Goal: Task Accomplishment & Management: Complete application form

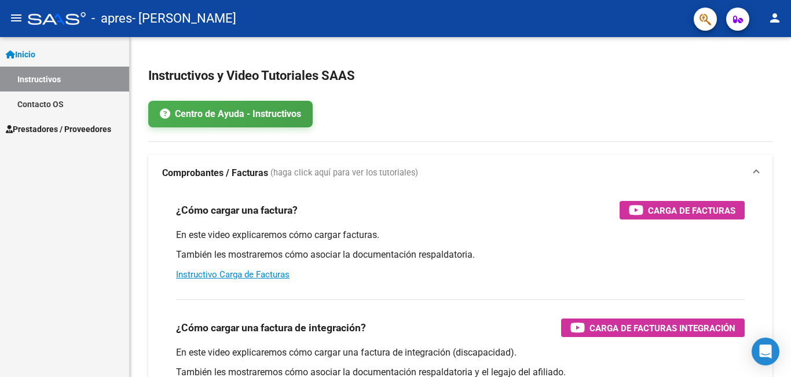
click at [61, 129] on span "Prestadores / Proveedores" at bounding box center [58, 129] width 105 height 13
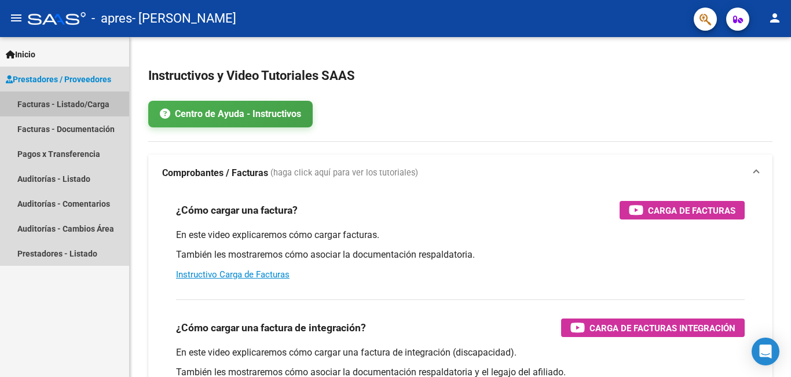
click at [88, 99] on link "Facturas - Listado/Carga" at bounding box center [64, 104] width 129 height 25
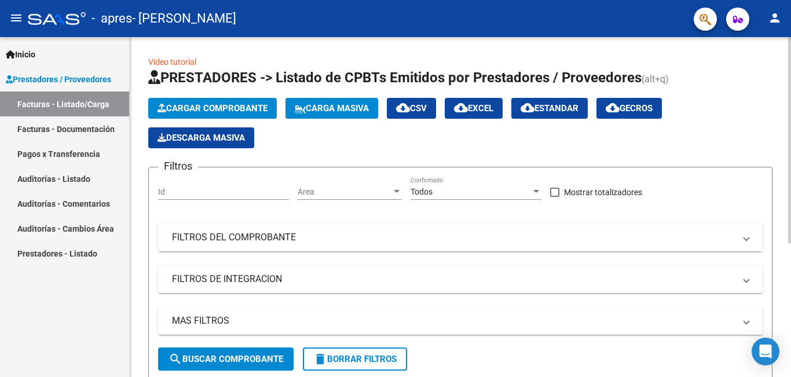
click at [231, 105] on span "Cargar Comprobante" at bounding box center [213, 108] width 110 height 10
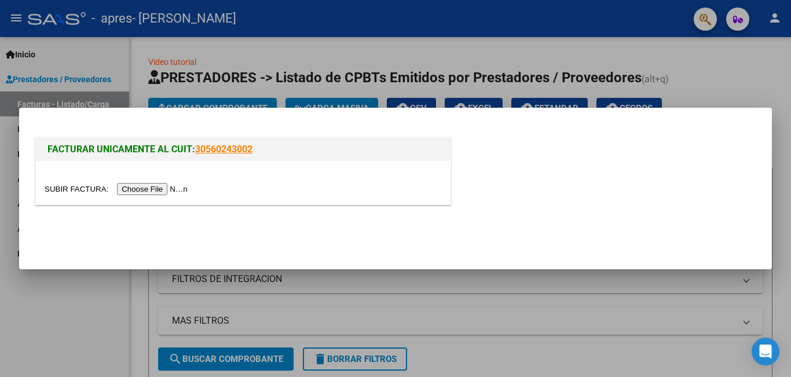
click at [191, 190] on input "file" at bounding box center [118, 189] width 147 height 12
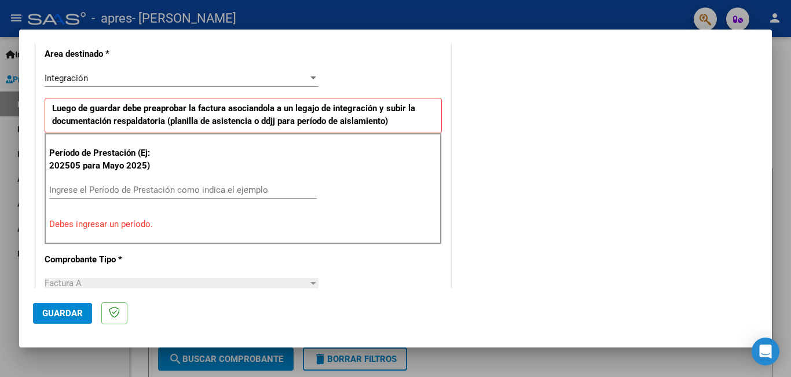
scroll to position [290, 0]
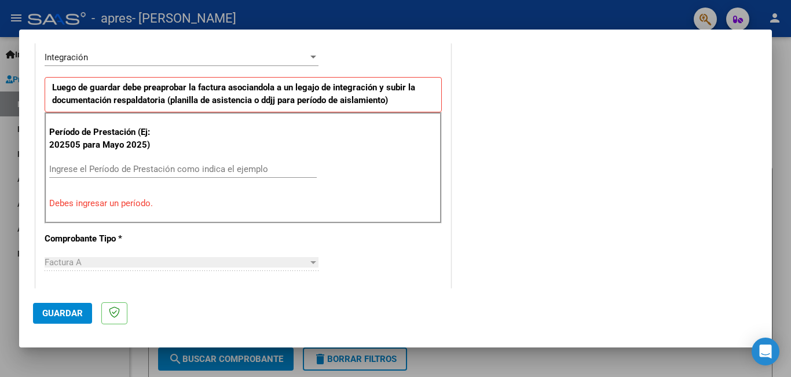
click at [167, 168] on input "Ingrese el Período de Prestación como indica el ejemplo" at bounding box center [183, 169] width 268 height 10
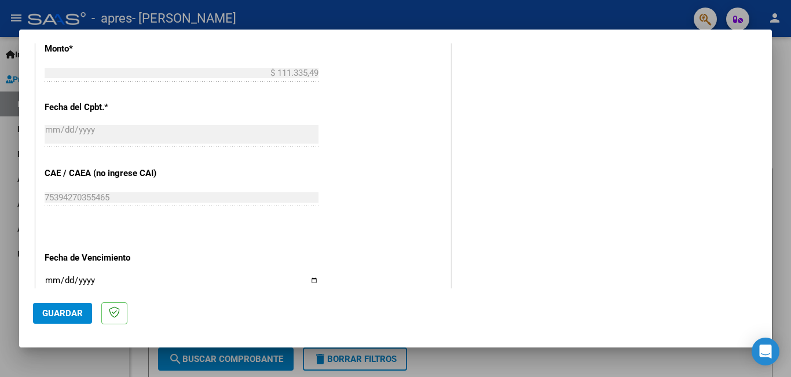
scroll to position [637, 0]
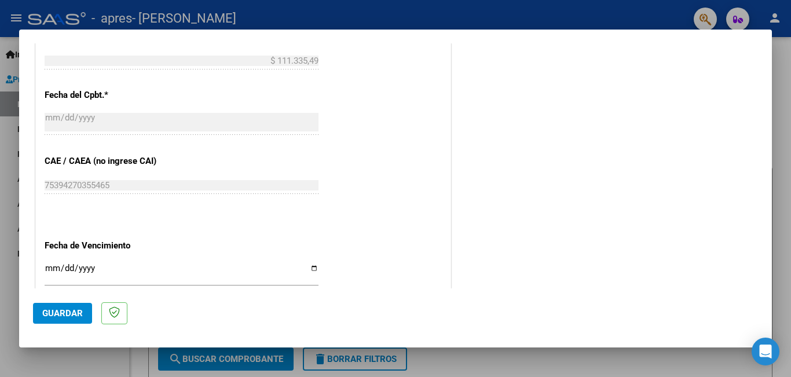
type input "202509"
click at [50, 273] on input "Ingresar la fecha" at bounding box center [182, 273] width 274 height 19
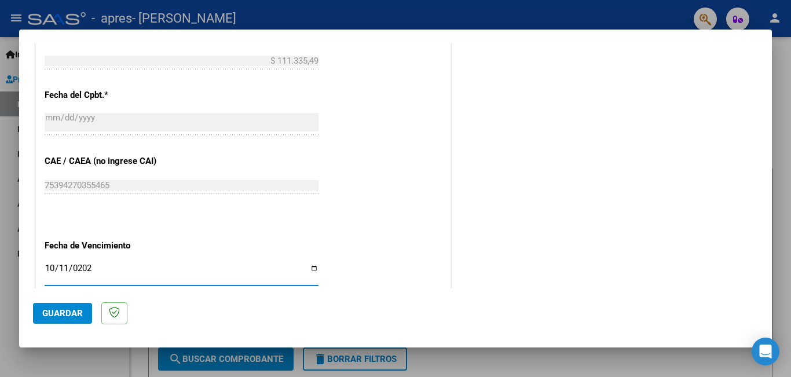
type input "[DATE]"
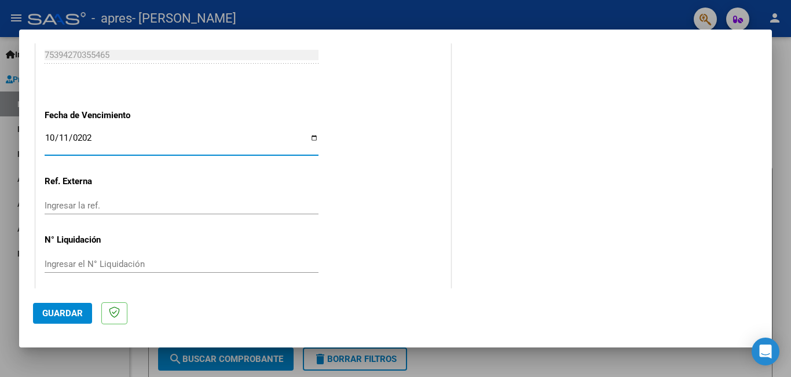
scroll to position [775, 0]
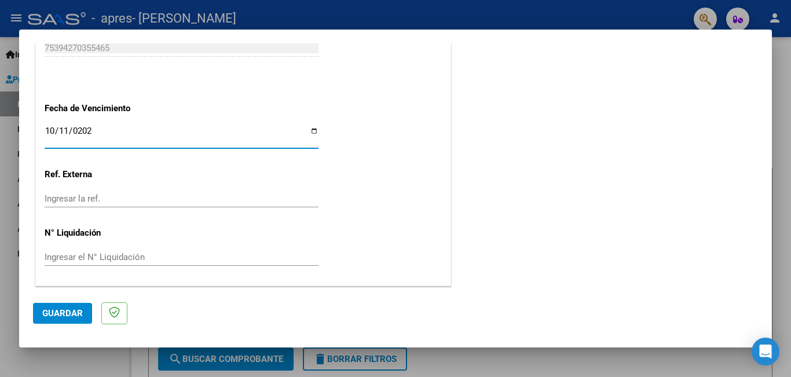
click at [79, 312] on span "Guardar" at bounding box center [62, 313] width 41 height 10
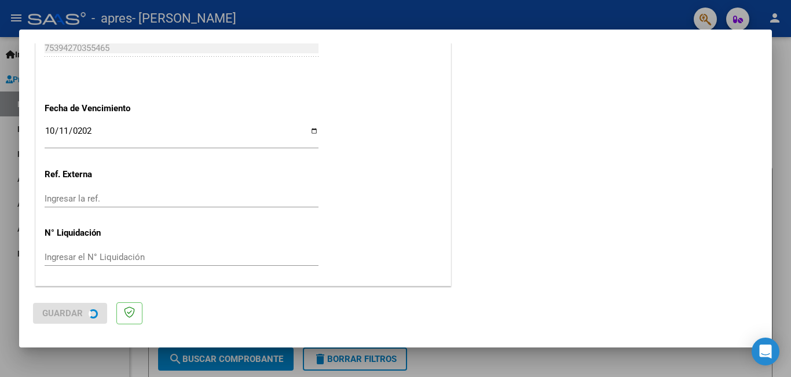
scroll to position [0, 0]
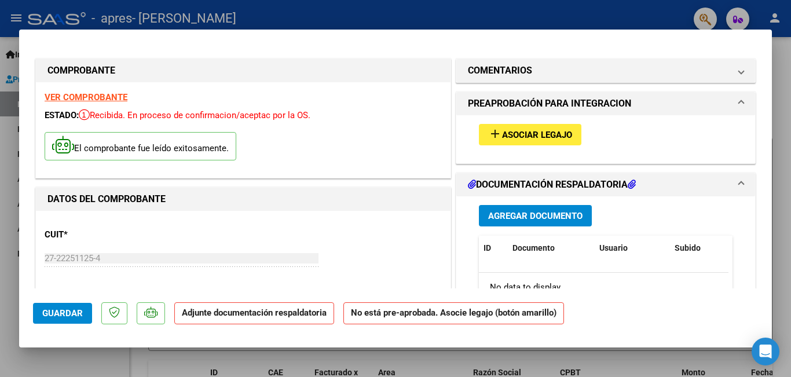
click at [553, 132] on span "Asociar Legajo" at bounding box center [537, 135] width 70 height 10
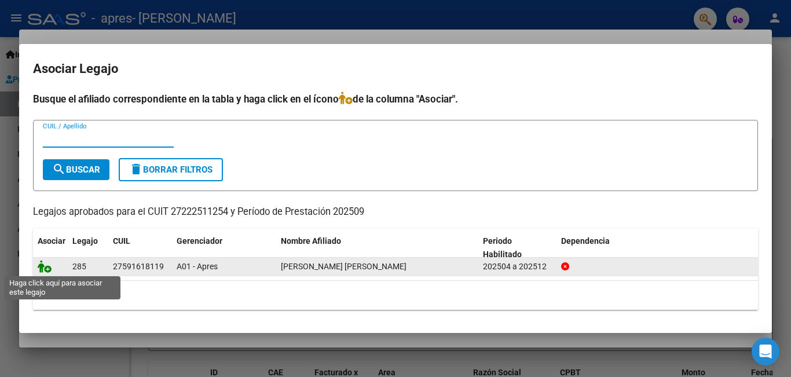
click at [47, 267] on icon at bounding box center [45, 266] width 14 height 13
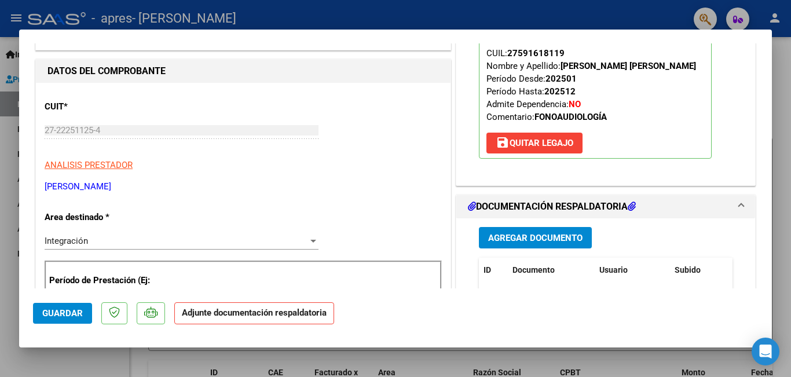
scroll to position [174, 0]
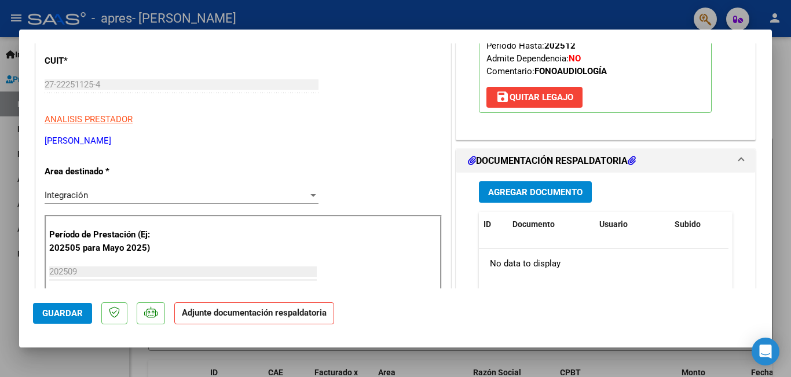
click at [568, 187] on span "Agregar Documento" at bounding box center [535, 192] width 94 height 10
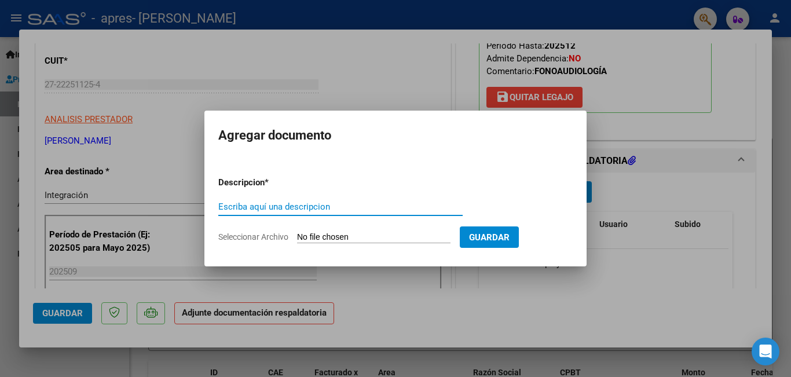
click at [389, 206] on input "Escriba aquí una descripcion" at bounding box center [340, 207] width 244 height 10
type input "ASISTENCIA FONO 202509"
click at [400, 238] on input "Seleccionar Archivo" at bounding box center [374, 237] width 154 height 11
type input "C:\fakepath\[PERSON_NAME] - P. Asistencia - [DATE] - Fonoaudiología.pdf"
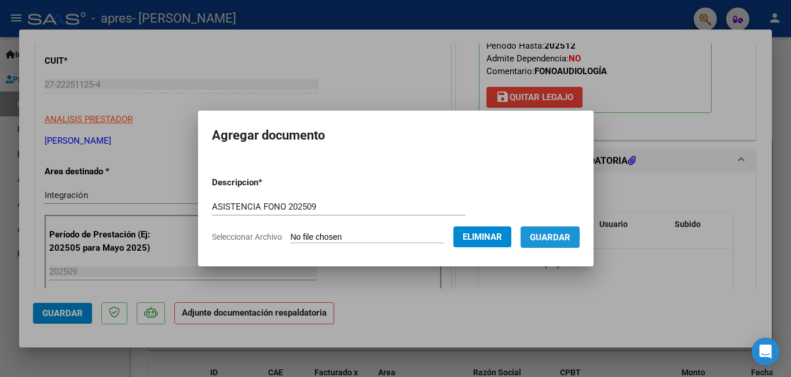
click at [571, 236] on span "Guardar" at bounding box center [550, 237] width 41 height 10
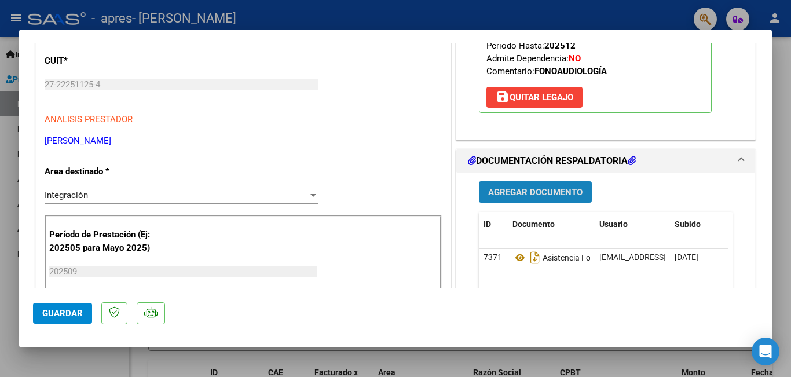
click at [557, 188] on span "Agregar Documento" at bounding box center [535, 192] width 94 height 10
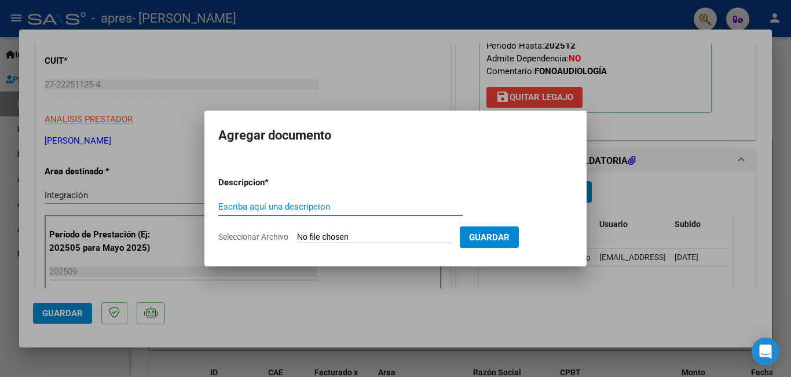
click at [342, 207] on input "Escriba aquí una descripcion" at bounding box center [340, 207] width 244 height 10
type input "AUTORIZACIÓN"
click at [344, 239] on input "Seleccionar Archivo" at bounding box center [374, 237] width 154 height 11
type input "C:\fakepath\[PERSON_NAME] - Autorización Fonoaudiología 2025.pdf"
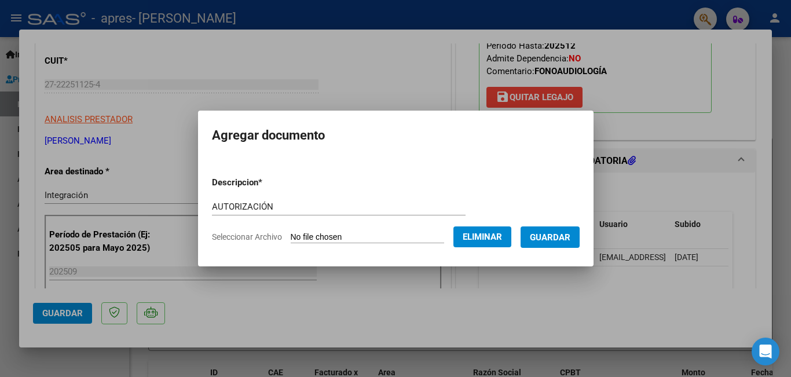
click at [571, 240] on span "Guardar" at bounding box center [550, 237] width 41 height 10
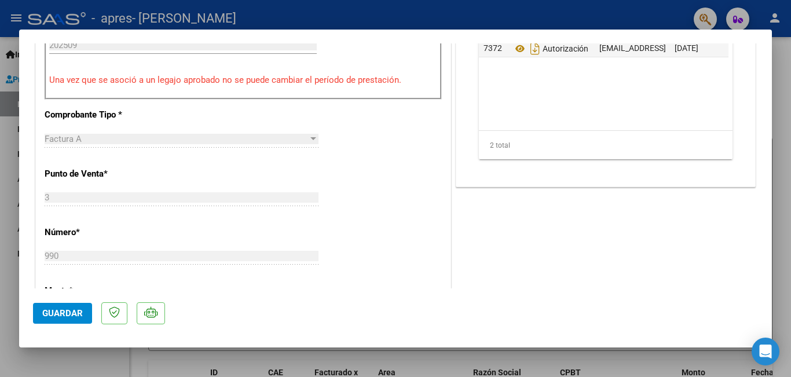
scroll to position [463, 0]
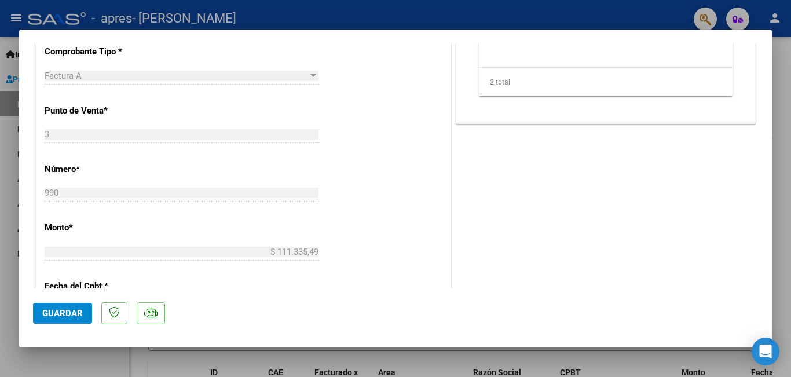
click at [86, 307] on button "Guardar" at bounding box center [62, 313] width 59 height 21
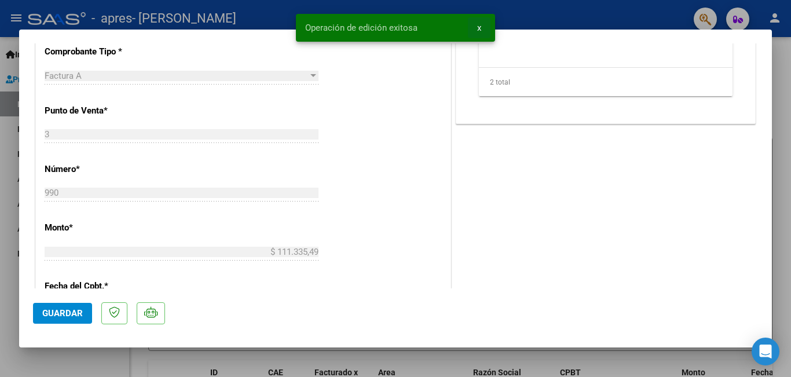
click at [479, 26] on span "x" at bounding box center [479, 28] width 4 height 10
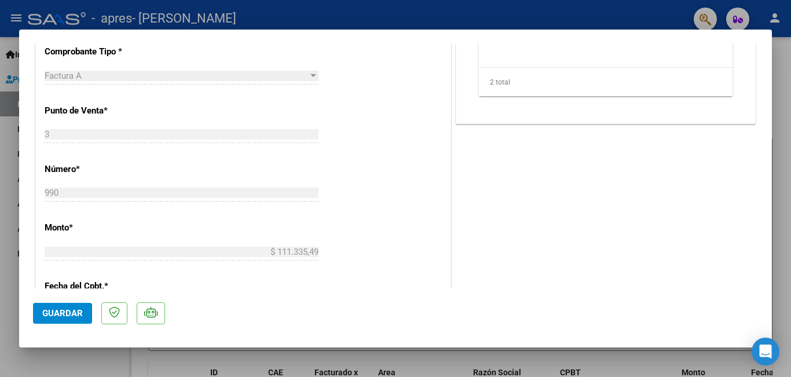
type input "$ 0,00"
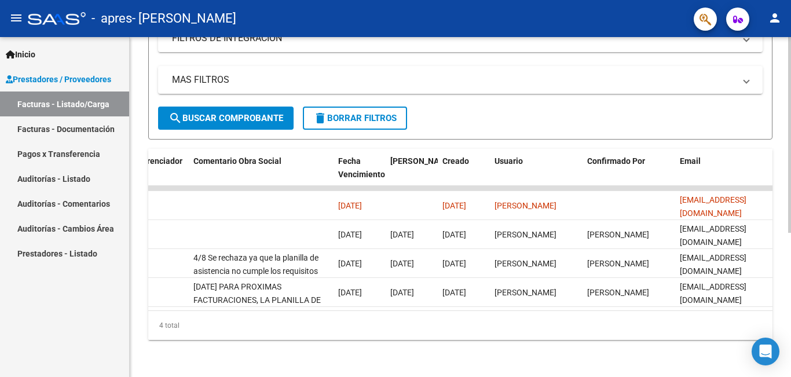
scroll to position [0, 1818]
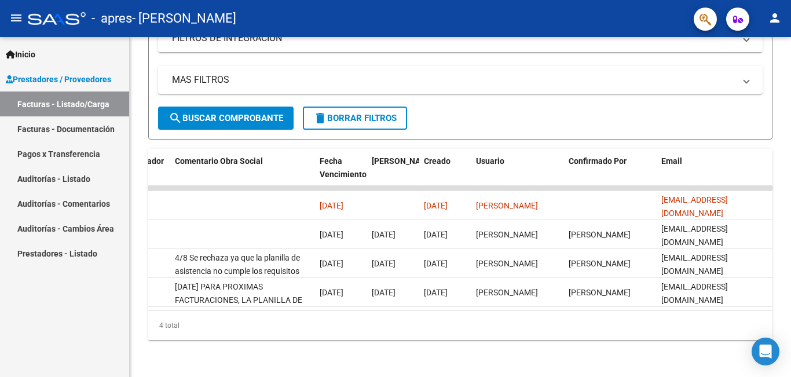
click at [776, 22] on mat-icon "person" at bounding box center [775, 18] width 14 height 14
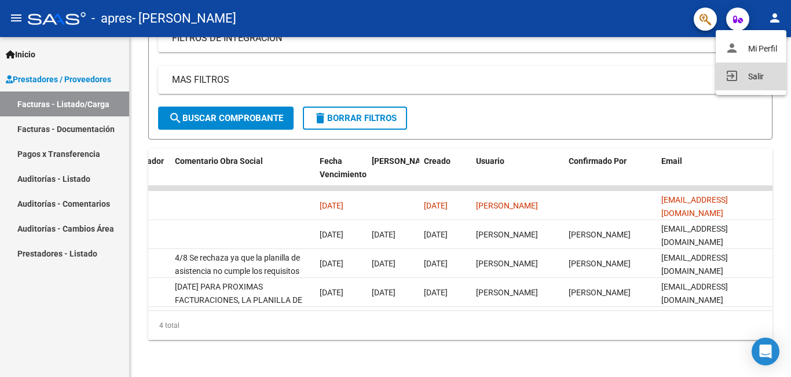
click at [746, 76] on button "exit_to_app Salir" at bounding box center [751, 77] width 71 height 28
